Goal: Transaction & Acquisition: Purchase product/service

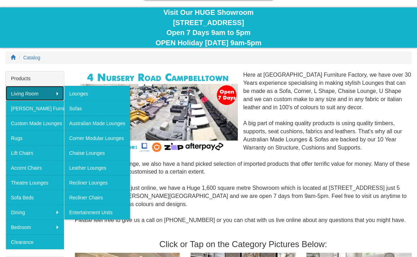
scroll to position [63, 0]
click at [94, 165] on link "Leather Lounges" at bounding box center [97, 167] width 66 height 15
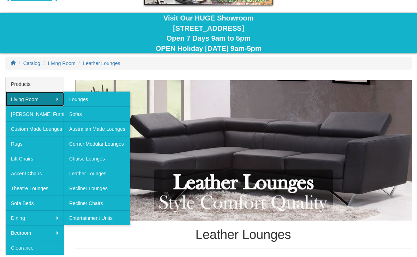
scroll to position [60, 0]
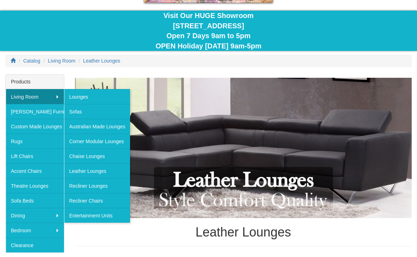
click at [84, 185] on link "Recliner Lounges" at bounding box center [97, 185] width 66 height 15
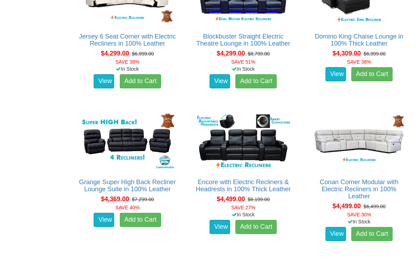
scroll to position [2536, 0]
click at [123, 178] on link "Grange Super High Back Recliner Lounge Suite in 100% Leather" at bounding box center [127, 185] width 97 height 14
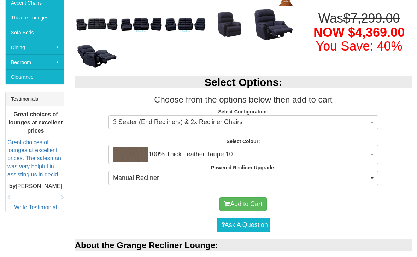
scroll to position [228, 0]
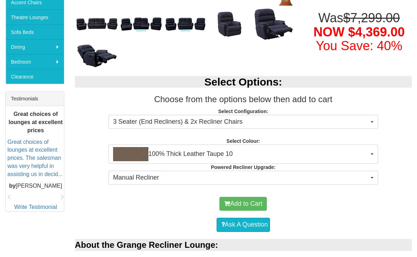
click at [370, 153] on button "100% Thick Leather Taupe 10" at bounding box center [244, 154] width 270 height 19
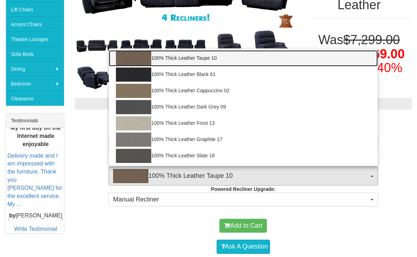
scroll to position [206, 0]
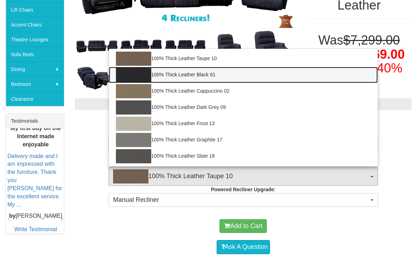
click at [134, 74] on img at bounding box center [133, 75] width 35 height 14
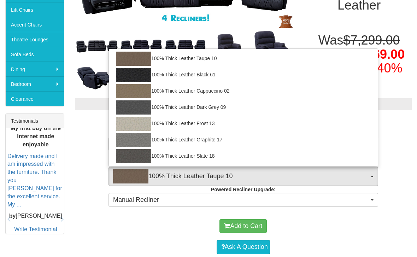
select select "1952"
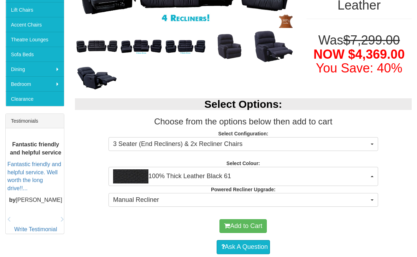
click at [369, 197] on button "Manual Recliner" at bounding box center [244, 200] width 270 height 14
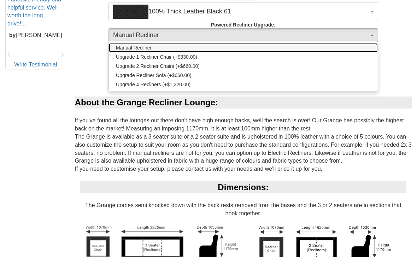
scroll to position [340, 0]
